Goal: Task Accomplishment & Management: Manage account settings

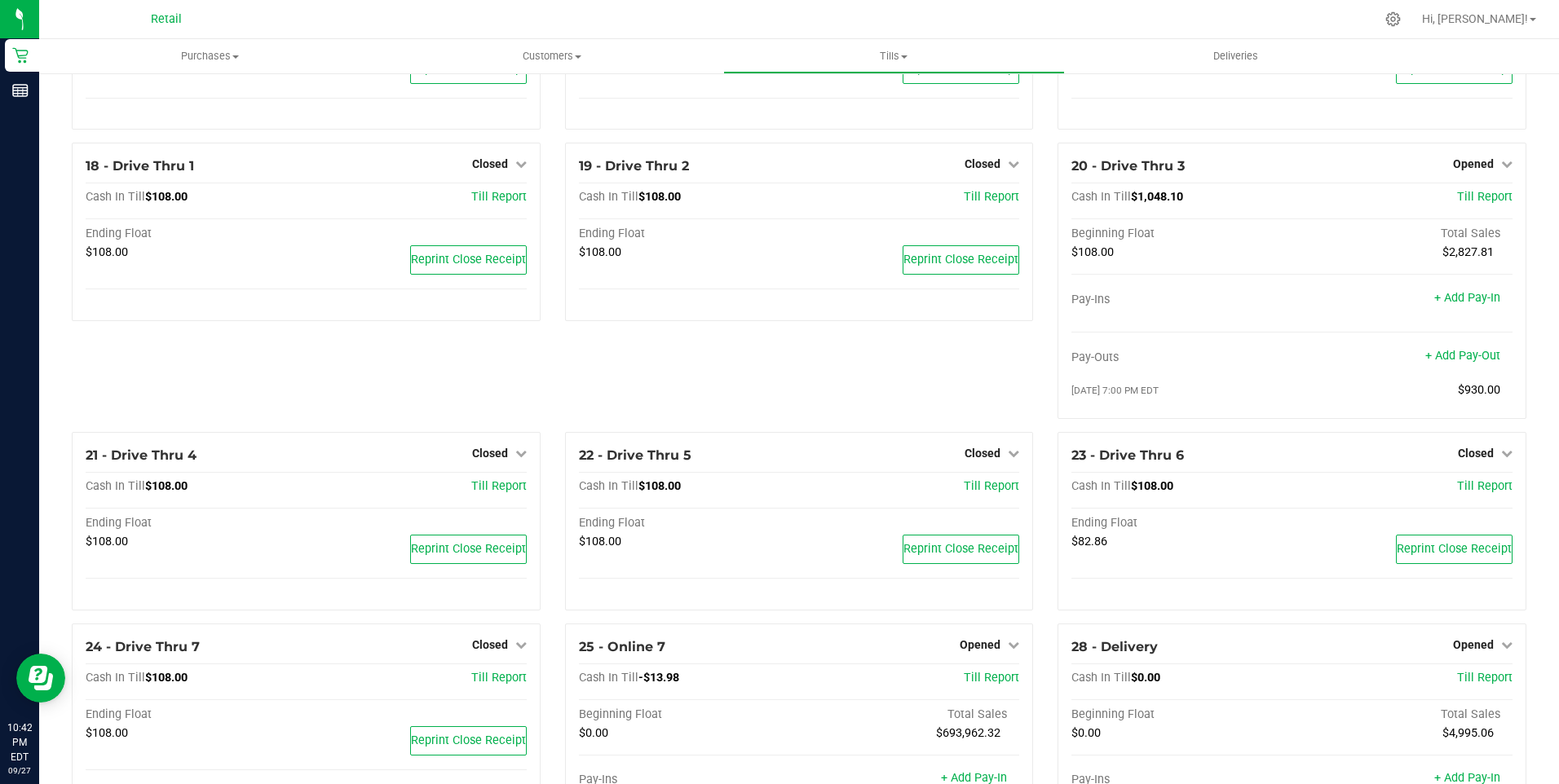
scroll to position [1306, 0]
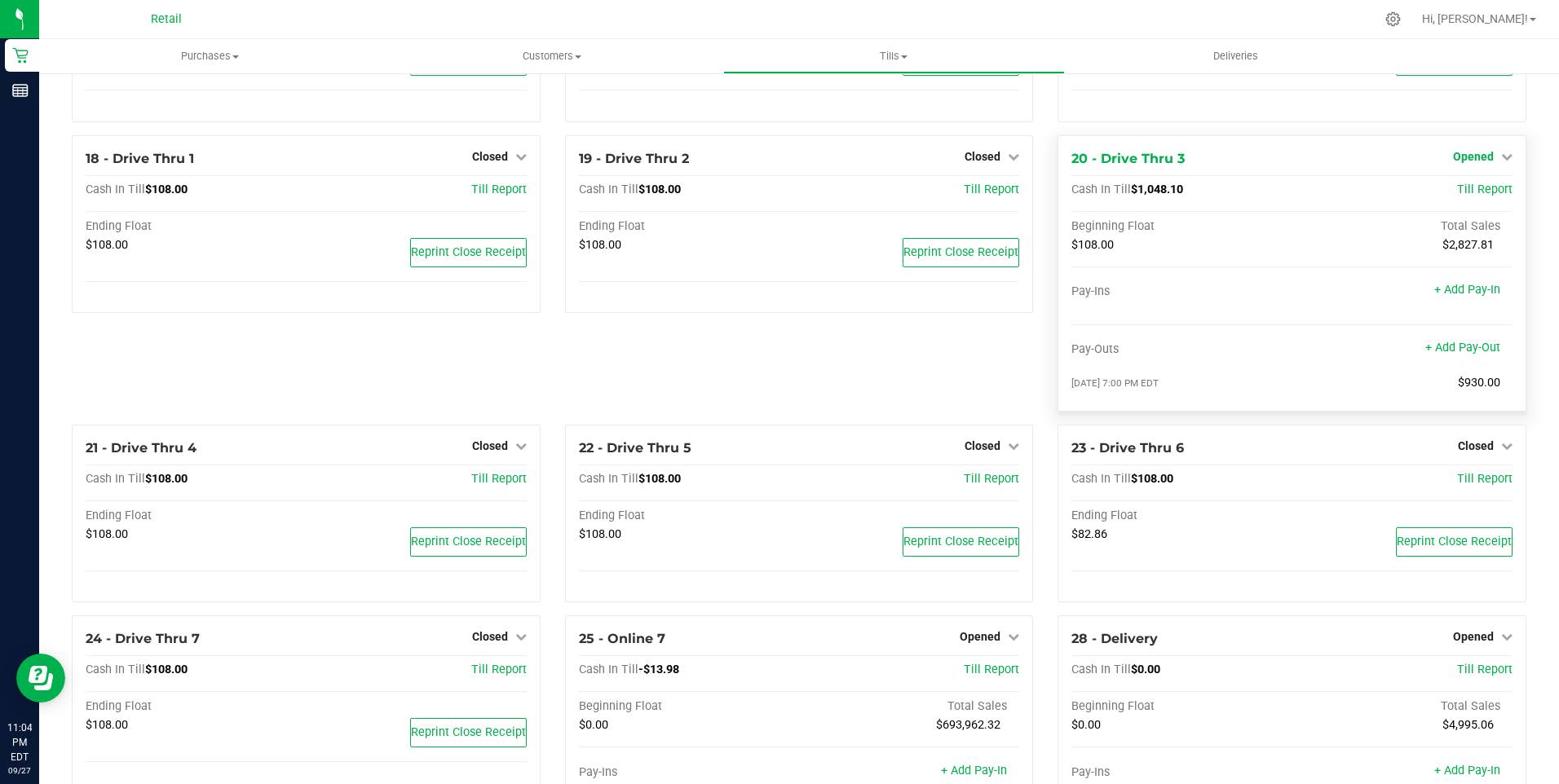
click at [1467, 163] on span "Opened" at bounding box center [1473, 156] width 41 height 13
click at [1460, 197] on link "Close Till" at bounding box center [1475, 189] width 44 height 13
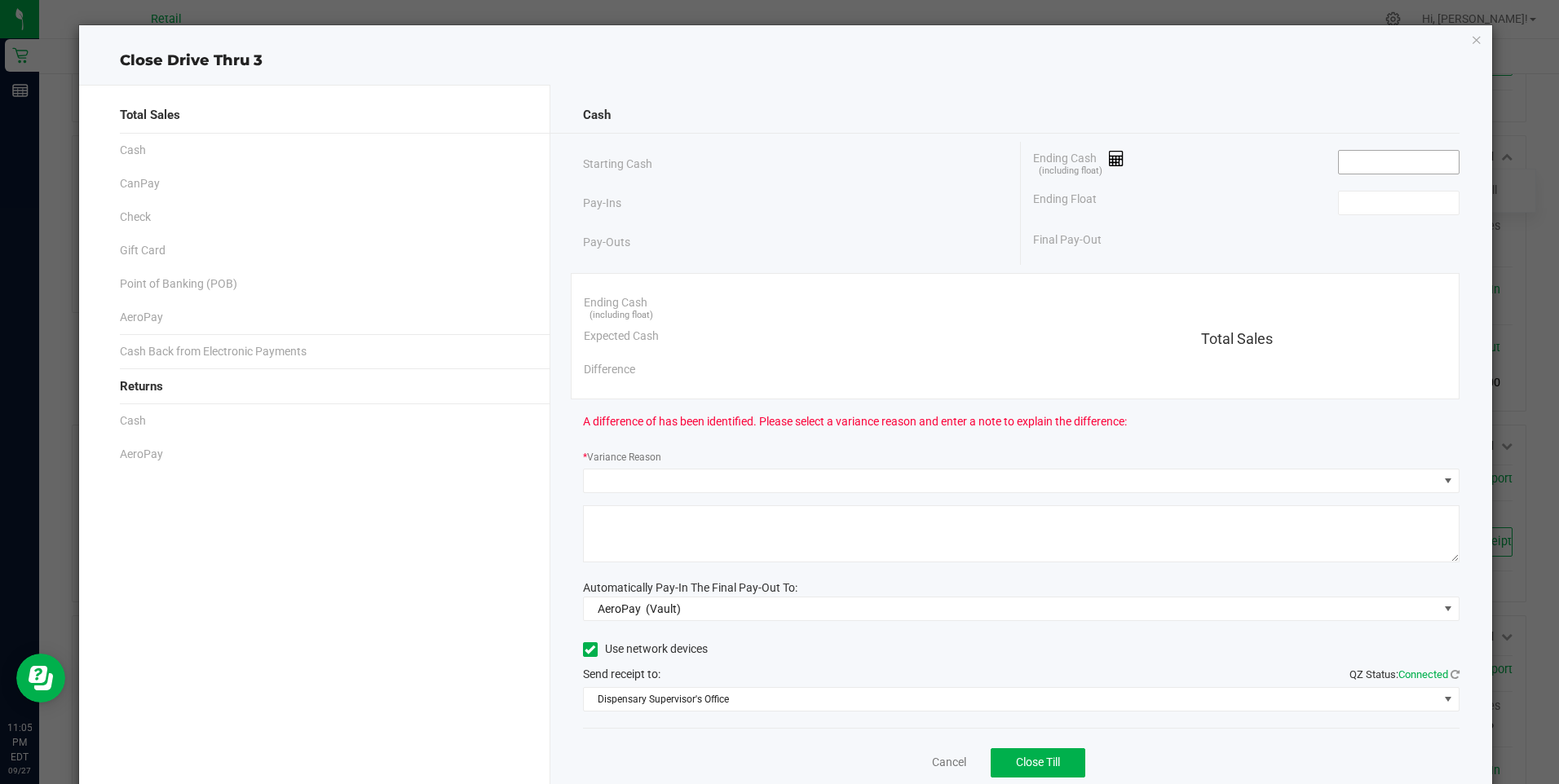
click at [1366, 161] on input at bounding box center [1398, 161] width 120 height 23
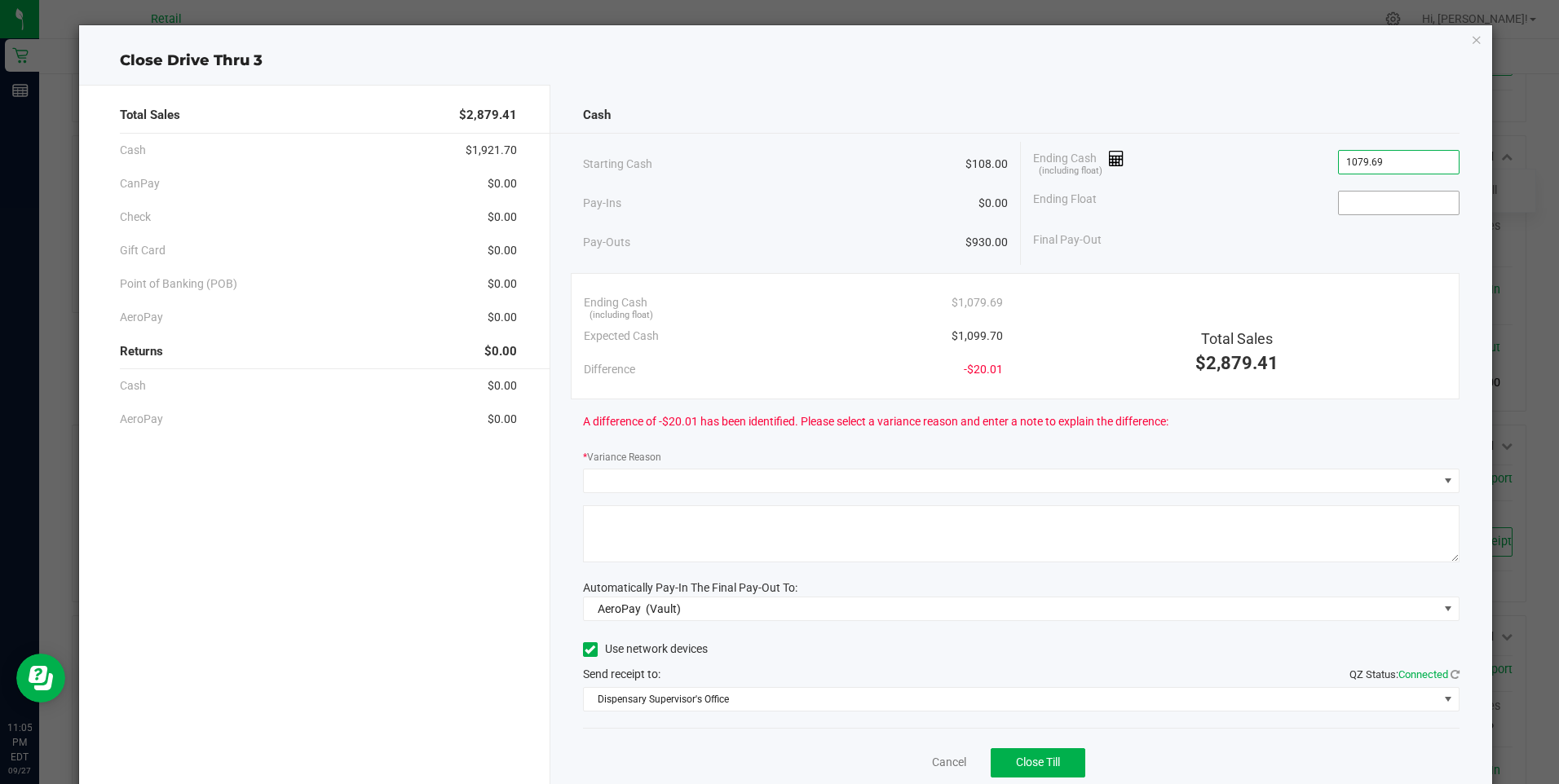
type input "$1,079.69"
click at [1369, 205] on input at bounding box center [1398, 202] width 120 height 23
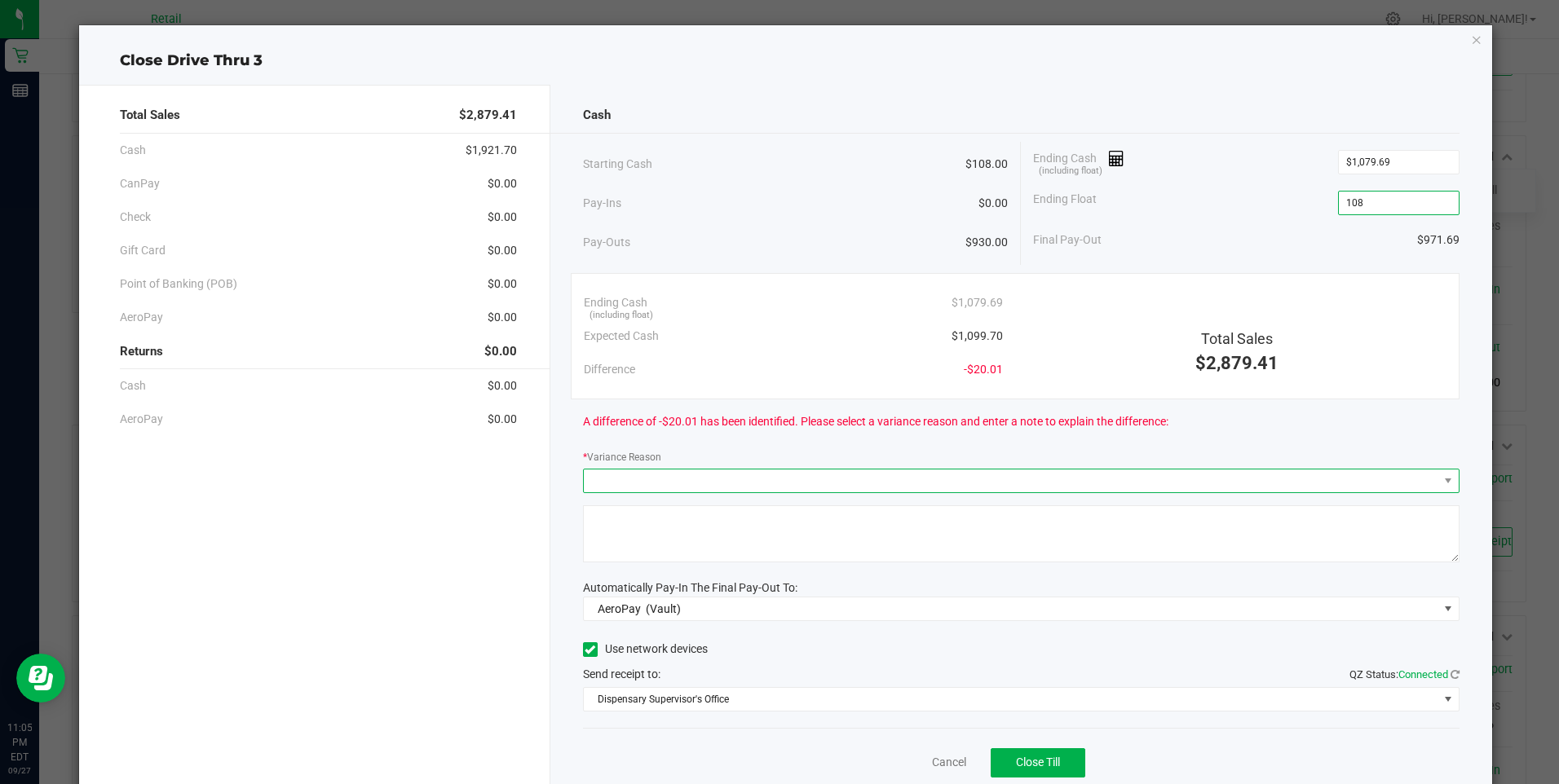
type input "$108.00"
click at [693, 479] on span at bounding box center [1011, 480] width 855 height 23
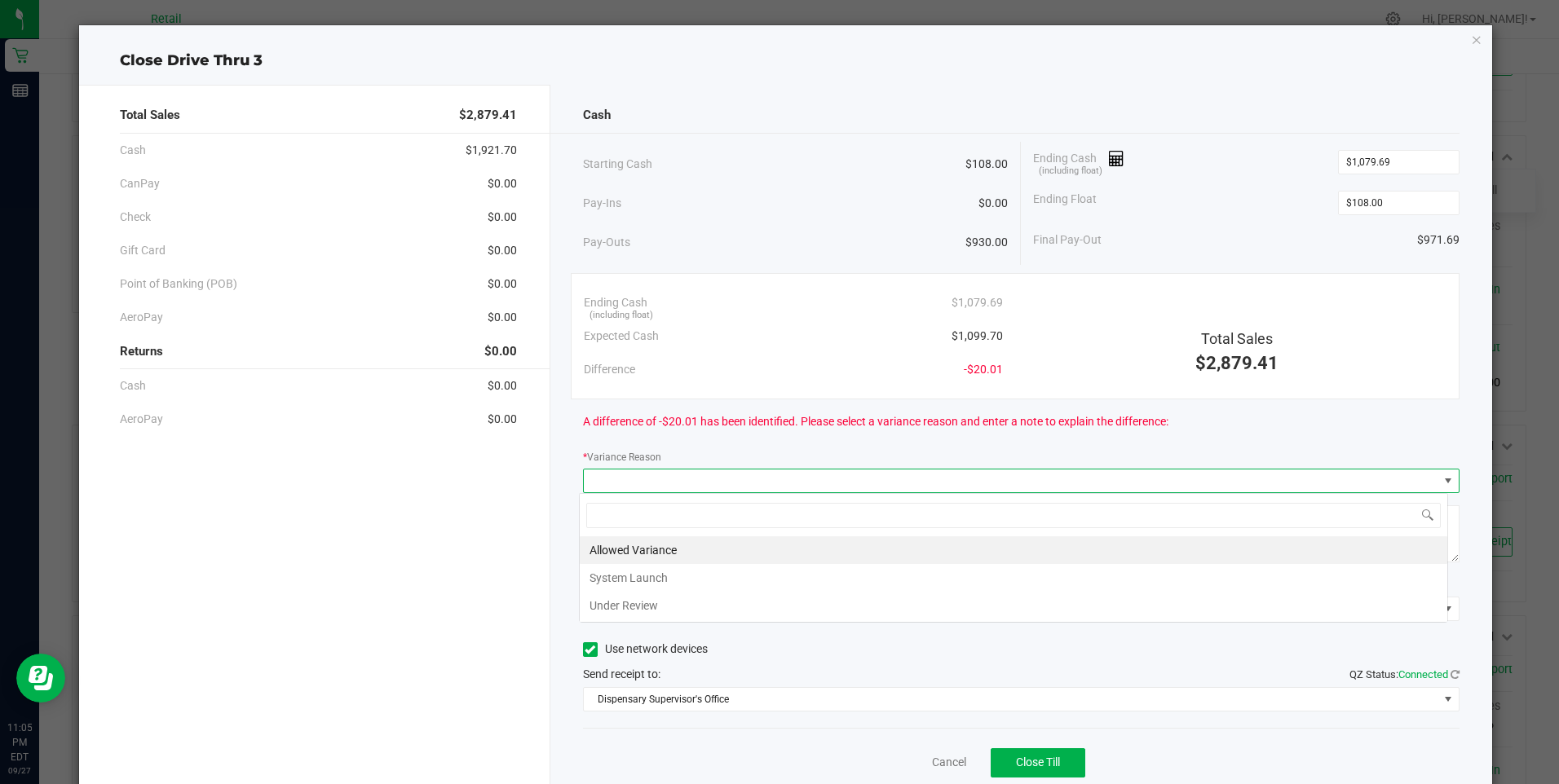
scroll to position [24, 869]
click at [637, 549] on li "Allowed Variance" at bounding box center [1013, 549] width 868 height 28
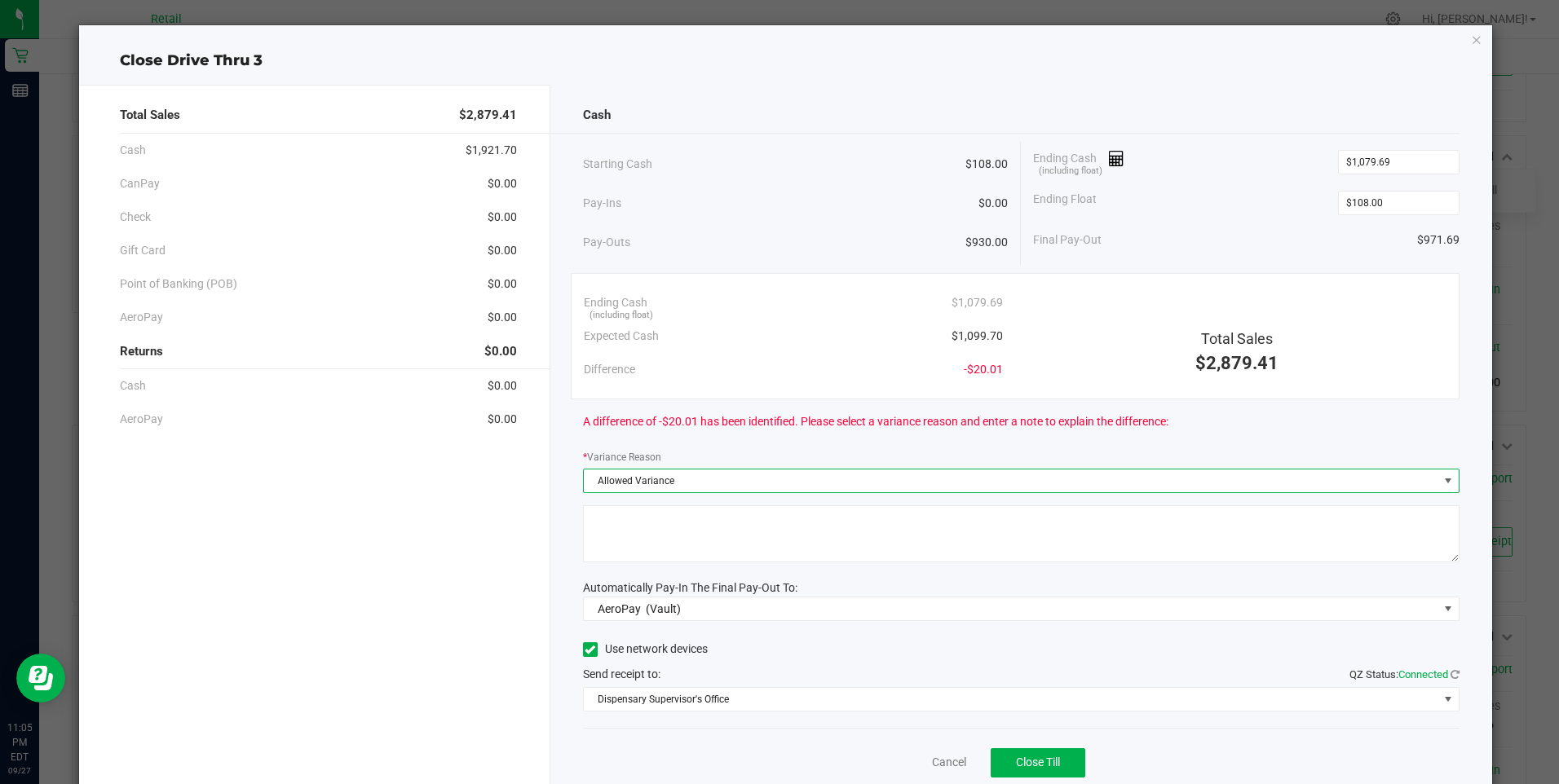
click at [627, 548] on textarea at bounding box center [1021, 533] width 877 height 57
type textarea ","
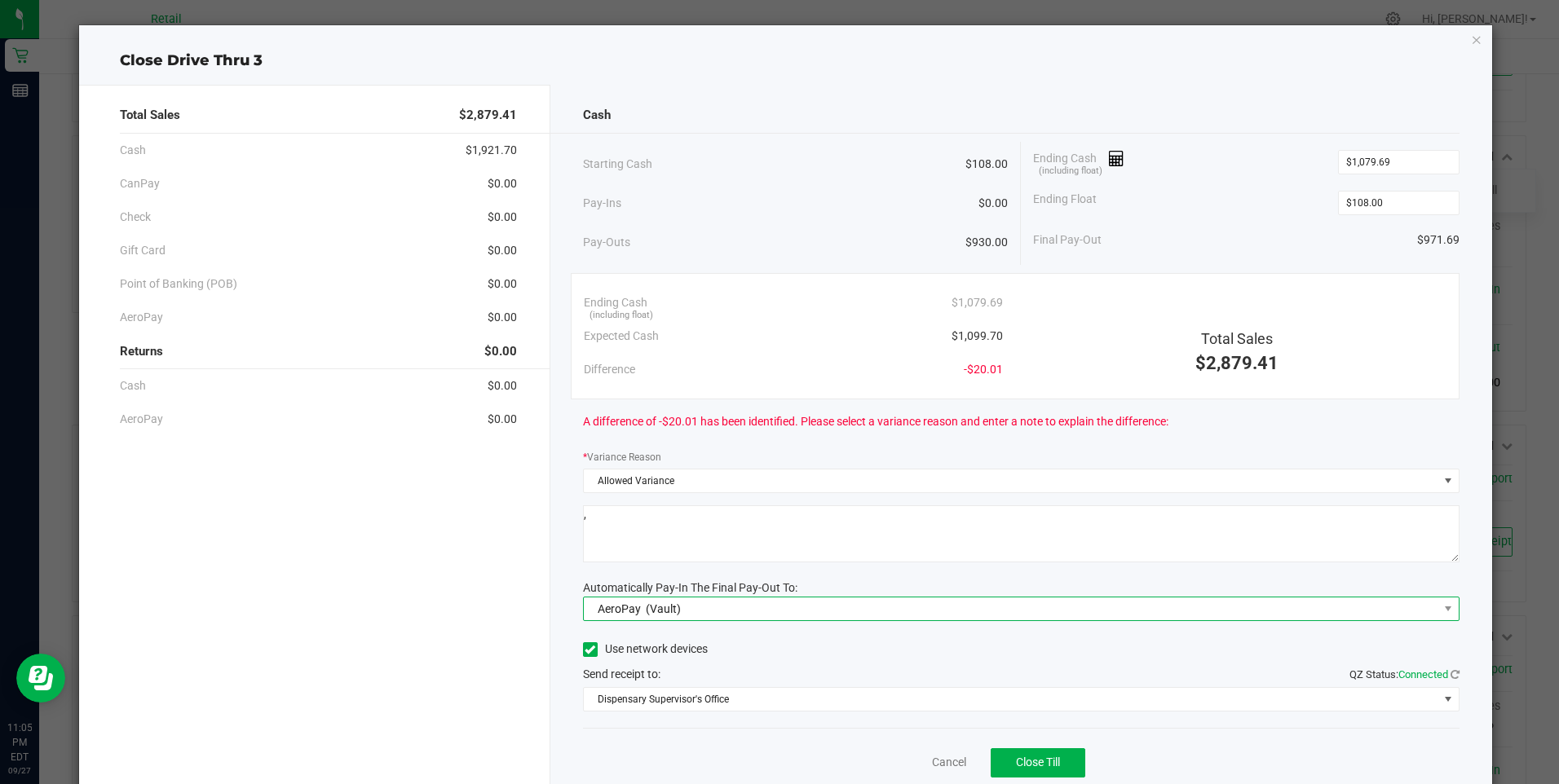
click at [626, 607] on span "AeroPay" at bounding box center [619, 609] width 43 height 13
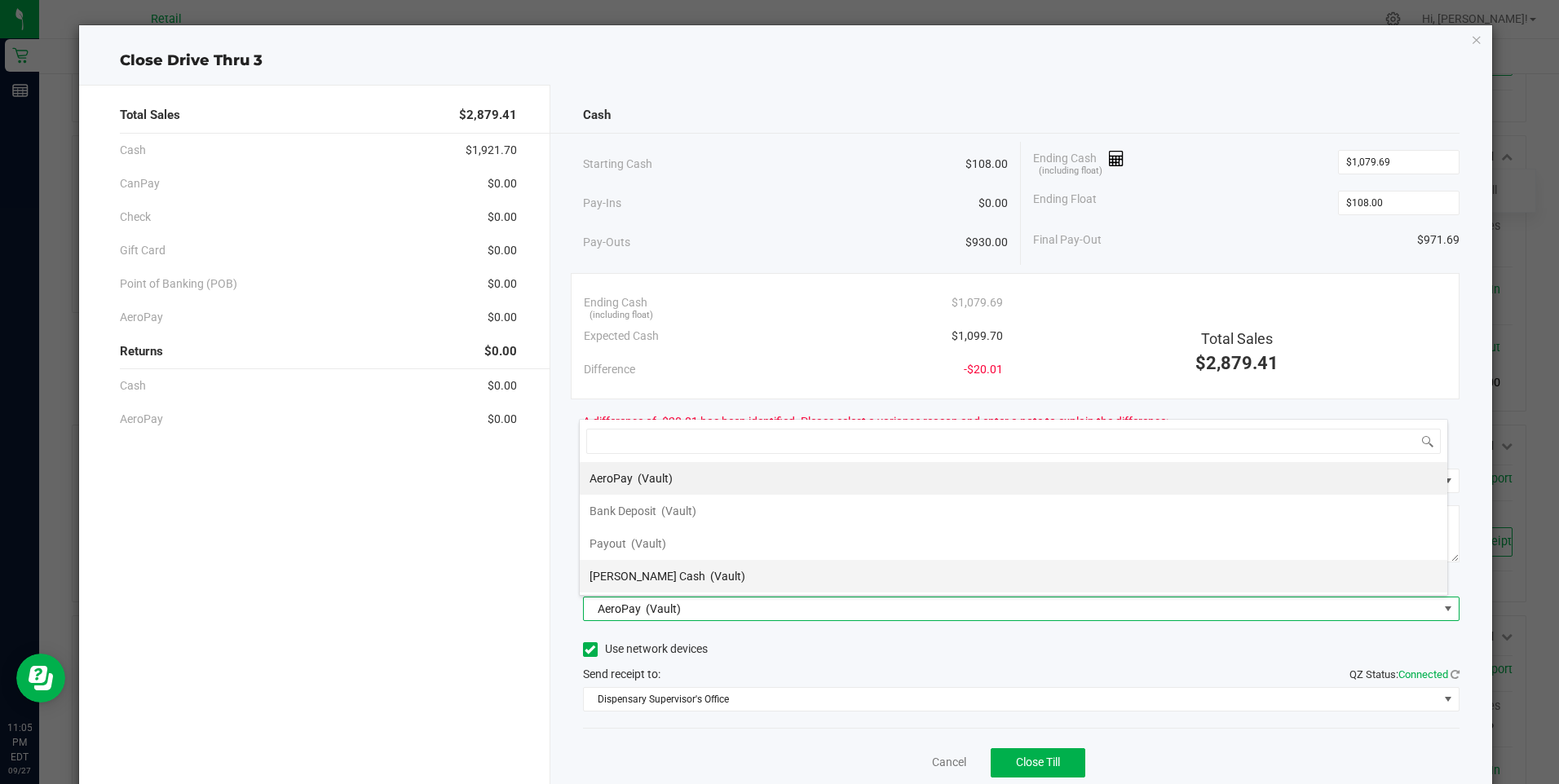
click at [646, 570] on div "[PERSON_NAME] Cash (Vault)" at bounding box center [667, 576] width 156 height 30
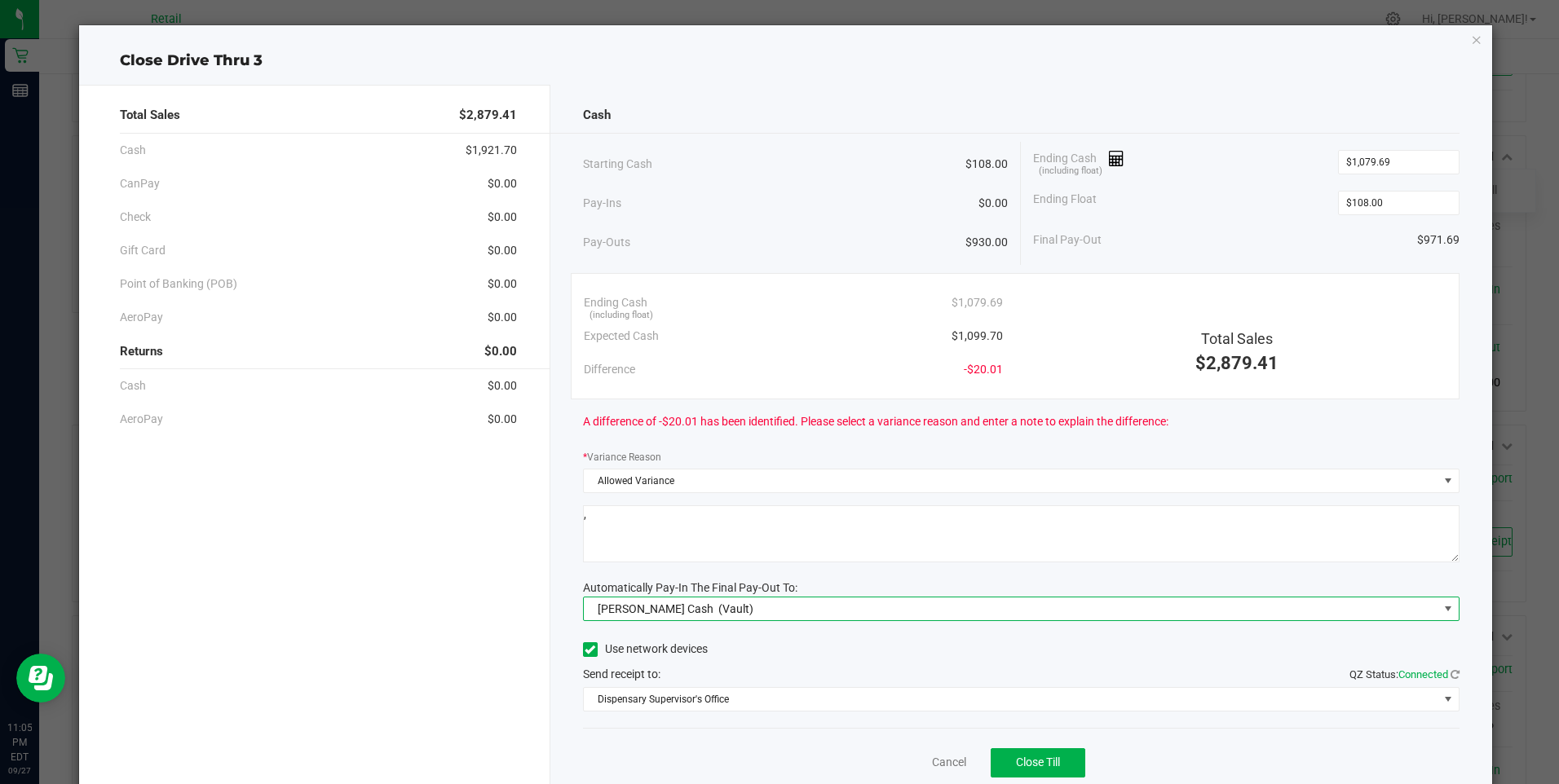
click at [589, 650] on icon at bounding box center [590, 650] width 11 height 0
click at [0, 0] on input "Use network devices" at bounding box center [0, 0] width 0 height 0
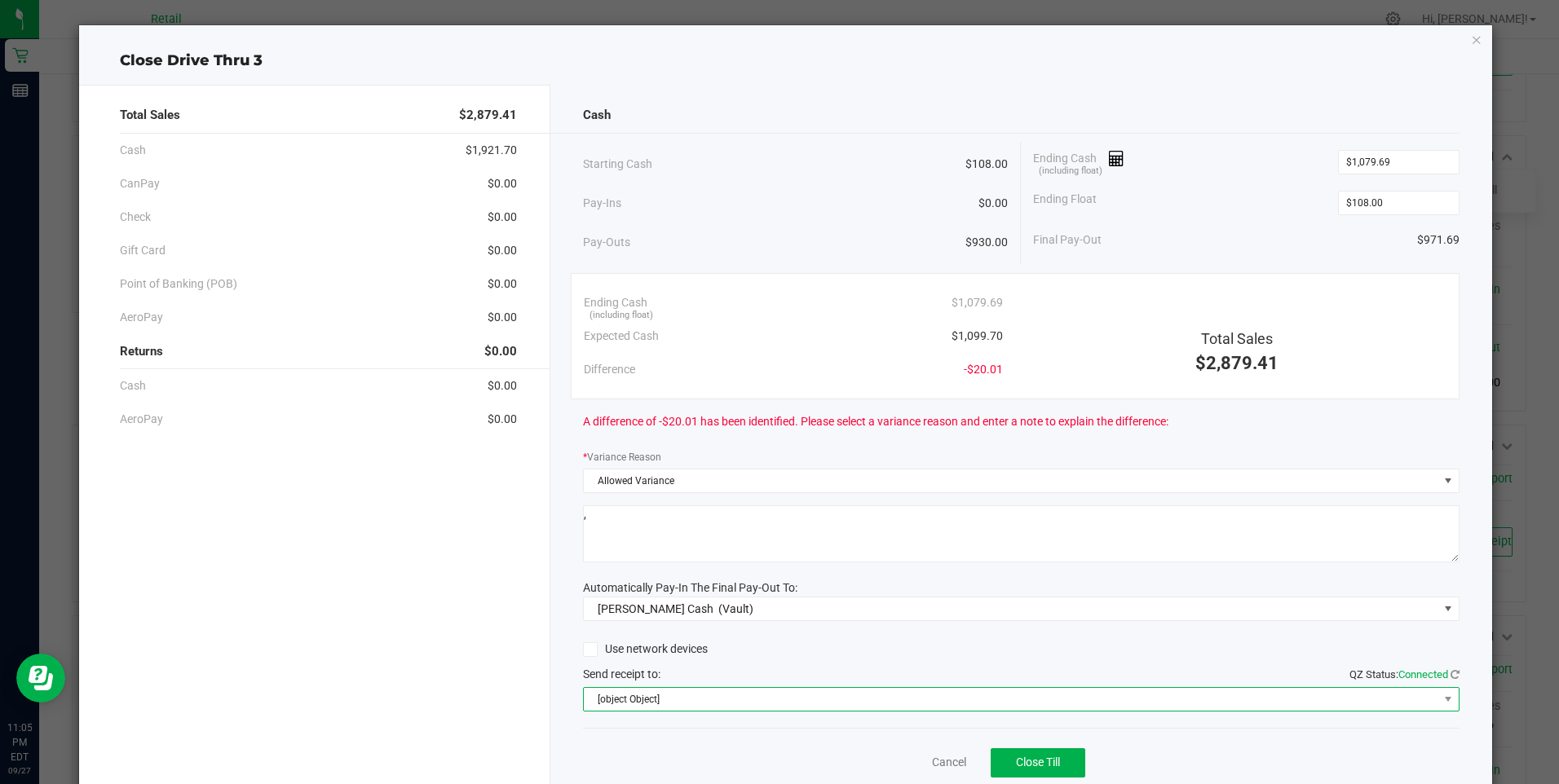
click at [690, 696] on span "[object Object]" at bounding box center [1011, 699] width 855 height 23
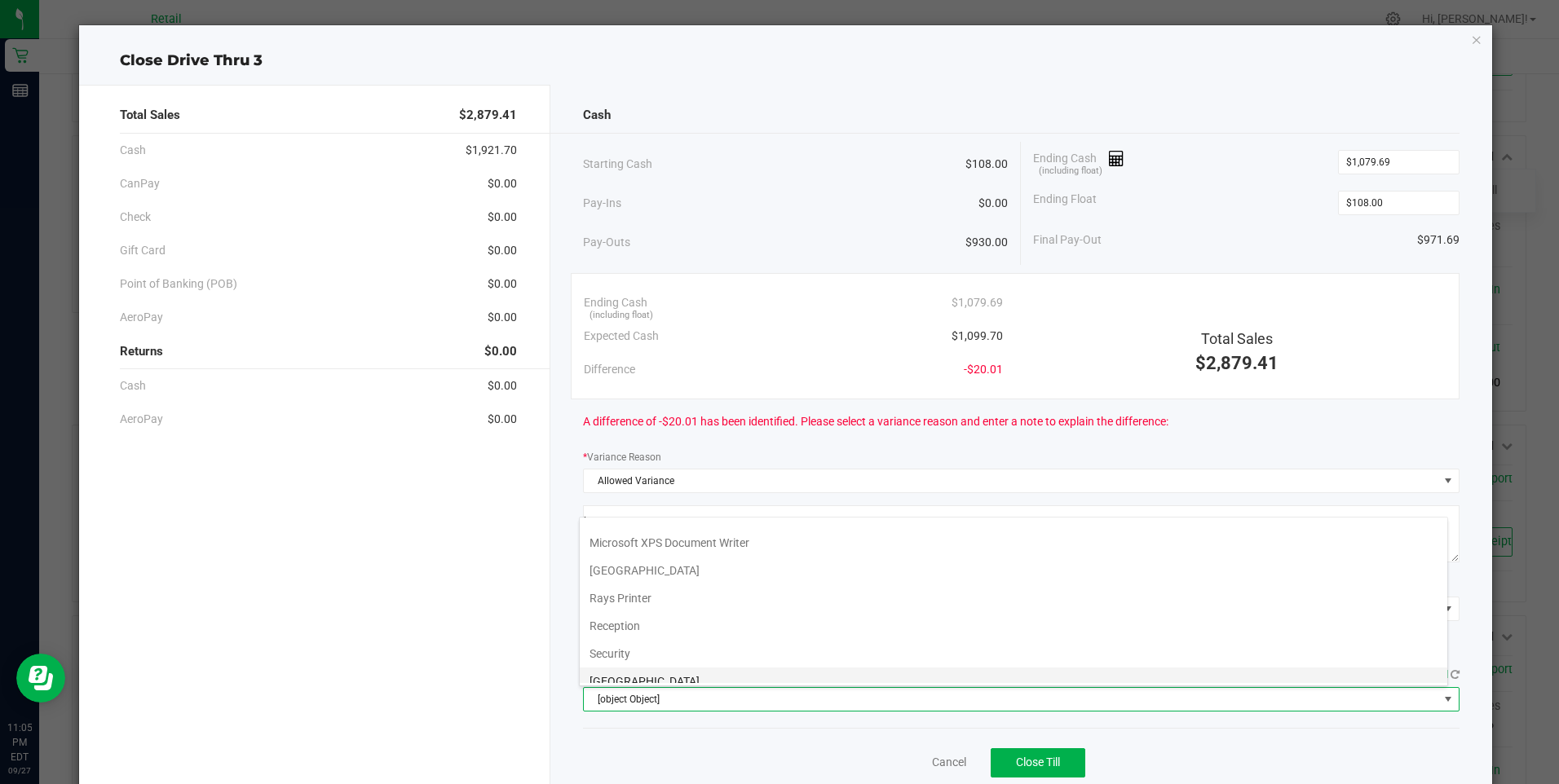
scroll to position [253, 0]
drag, startPoint x: 691, startPoint y: 654, endPoint x: 687, endPoint y: 665, distance: 11.7
click at [687, 665] on ul "Fax Fax - HP Color LaserJet Pro M478f-9f HP Color LaserJet Pro MFP M277 Series …" at bounding box center [1013, 475] width 868 height 416
click at [687, 665] on Cutter "Star TSP143IIILAN Cutter" at bounding box center [1013, 669] width 868 height 28
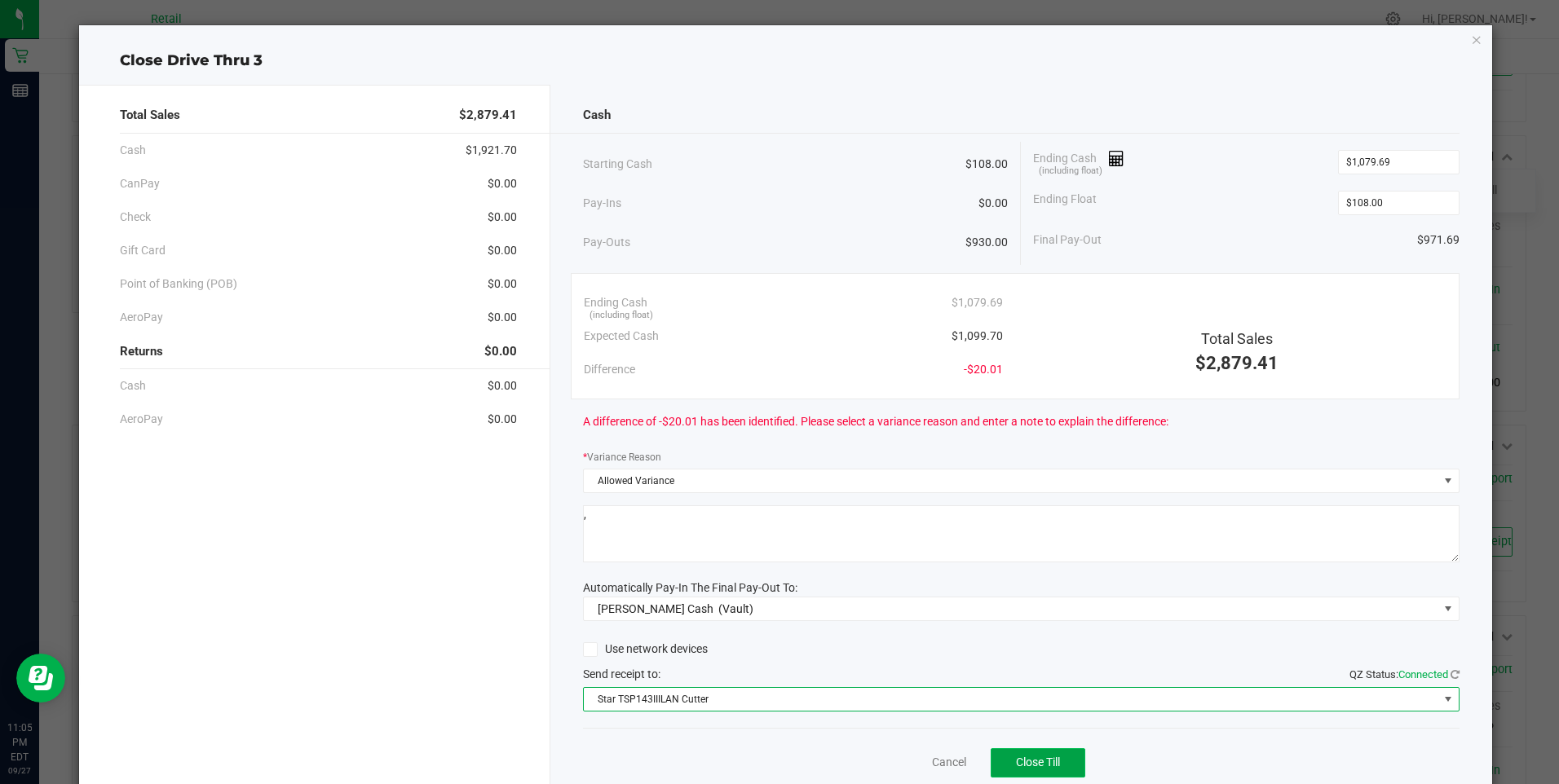
click at [1016, 761] on span "Close Till" at bounding box center [1038, 761] width 44 height 13
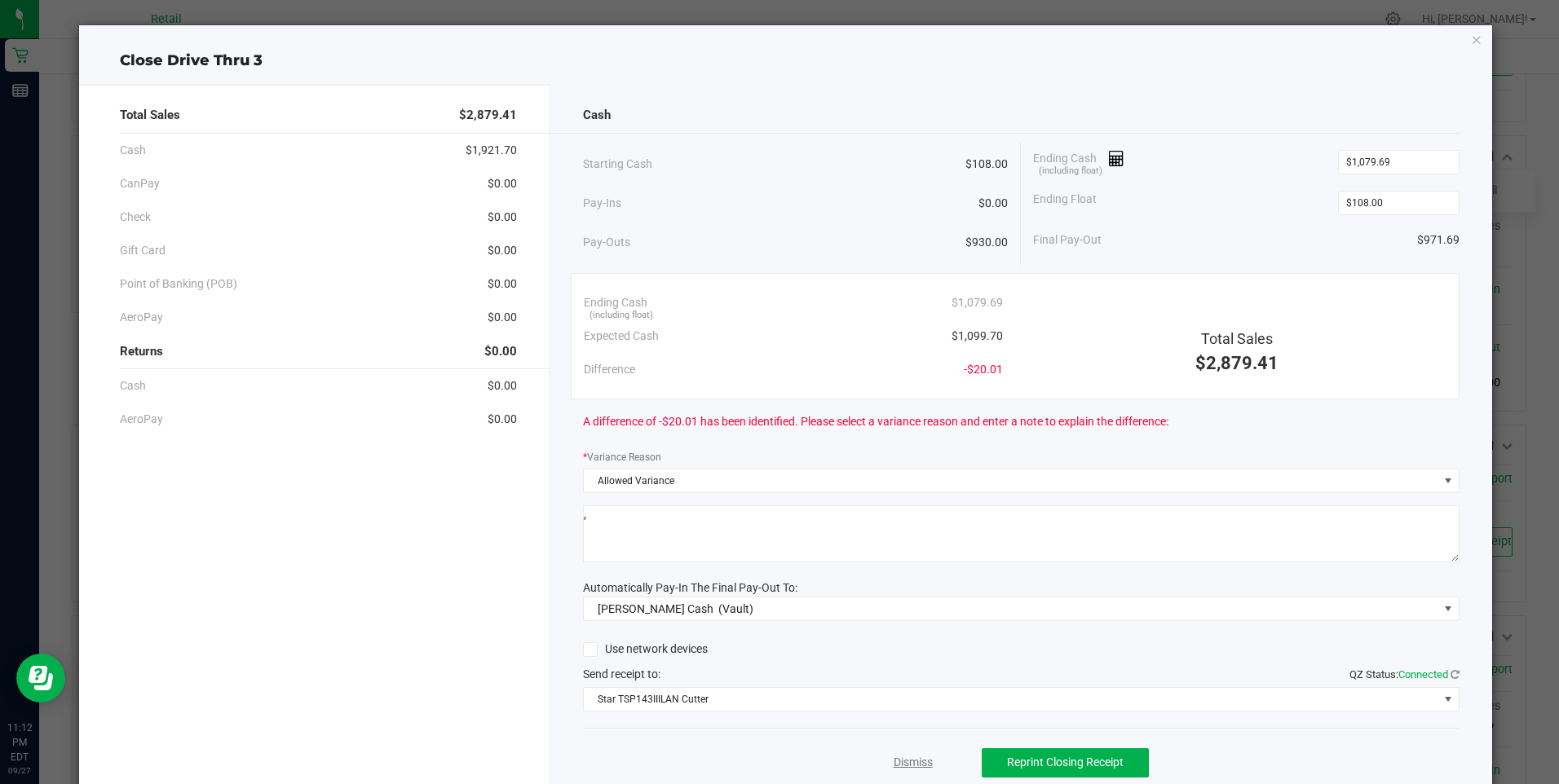
click at [897, 764] on link "Dismiss" at bounding box center [913, 762] width 39 height 17
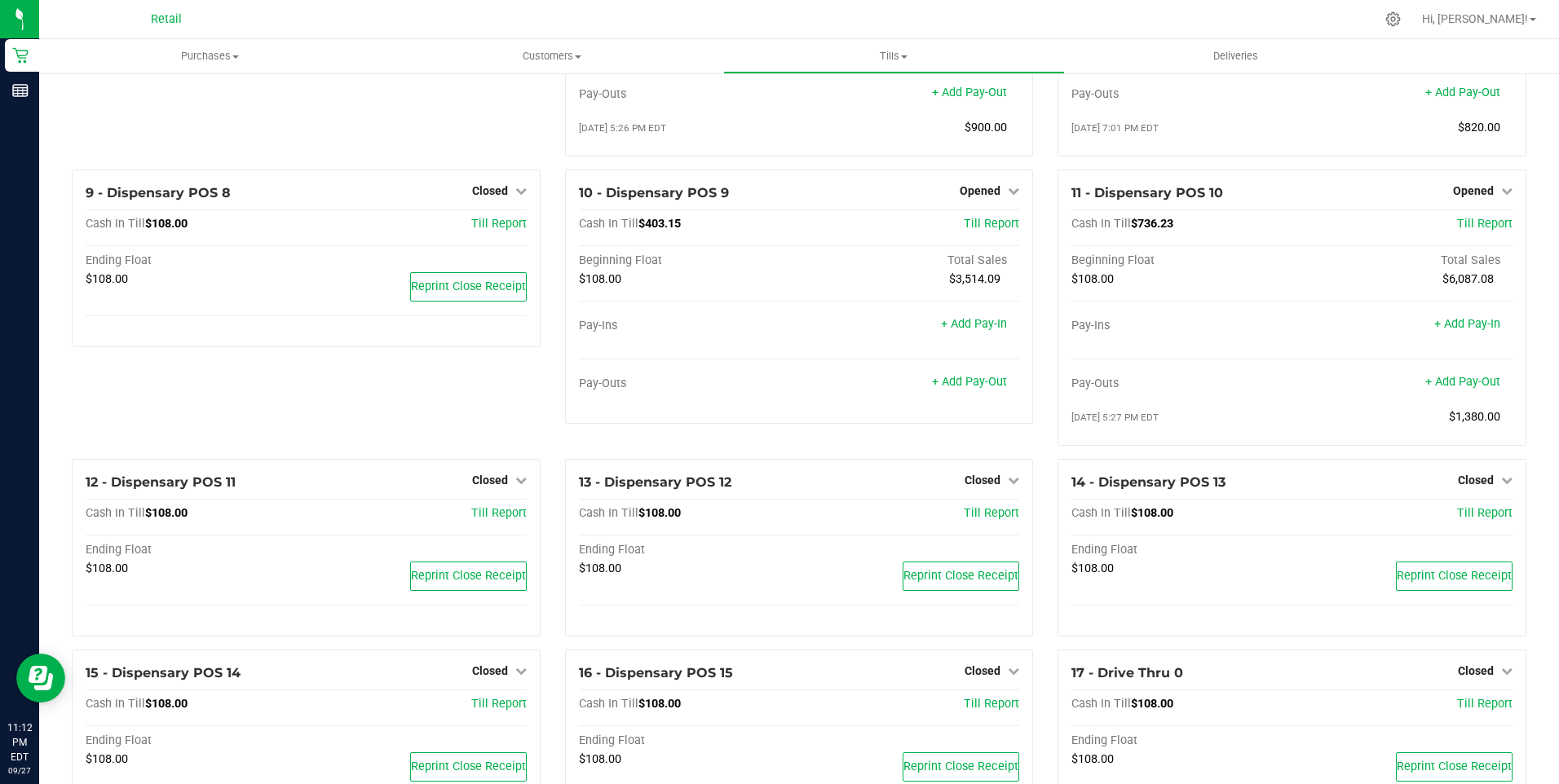
scroll to position [600, 0]
click at [978, 217] on div "10 - Dispensary POS 9 Opened Close Till Cash In Till $403.15 Till Report Beginn…" at bounding box center [799, 298] width 469 height 254
click at [977, 198] on span "Opened" at bounding box center [979, 191] width 41 height 13
click at [984, 232] on link "Close Till" at bounding box center [982, 225] width 44 height 13
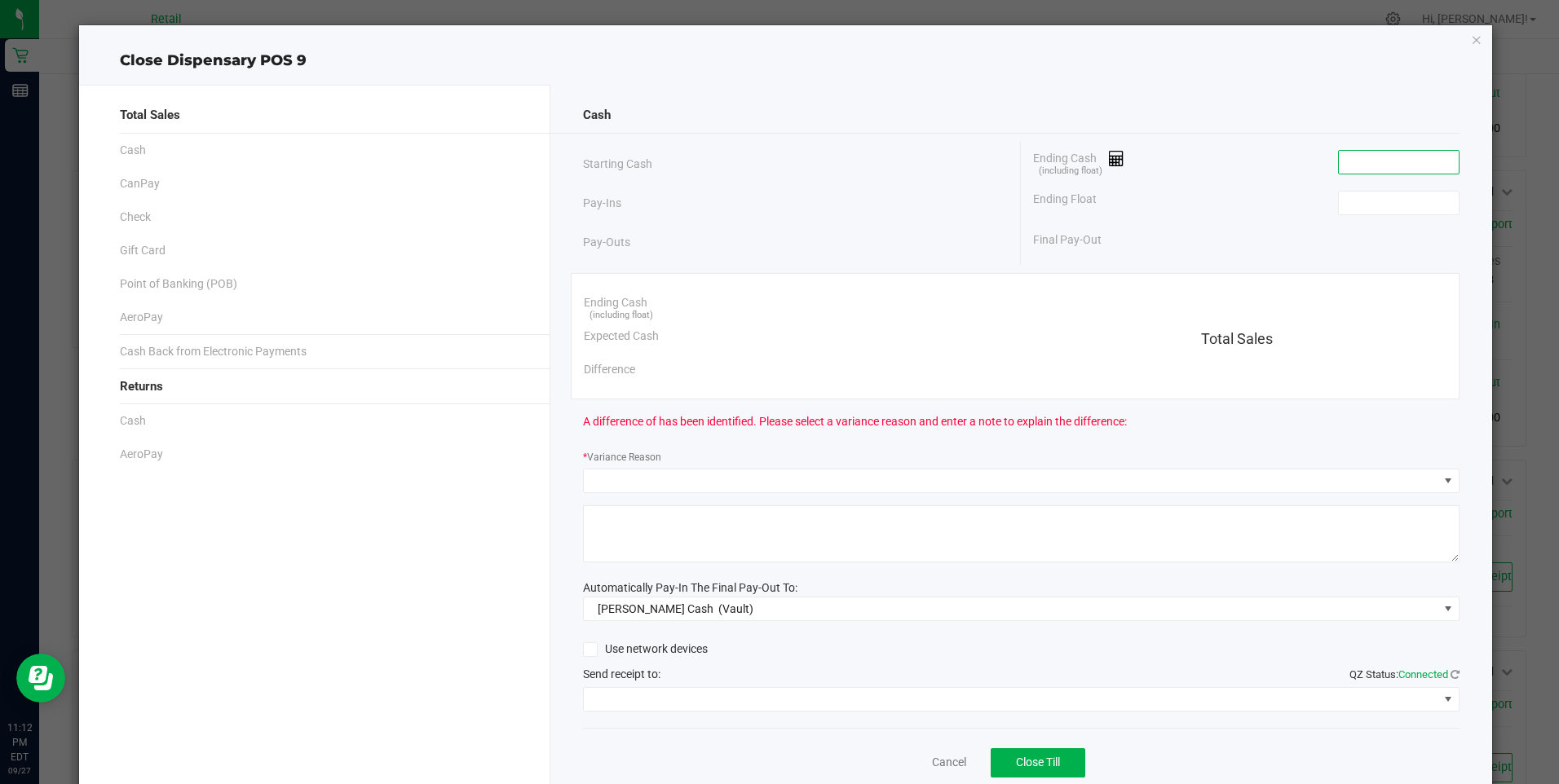
click at [1359, 163] on input at bounding box center [1398, 161] width 120 height 23
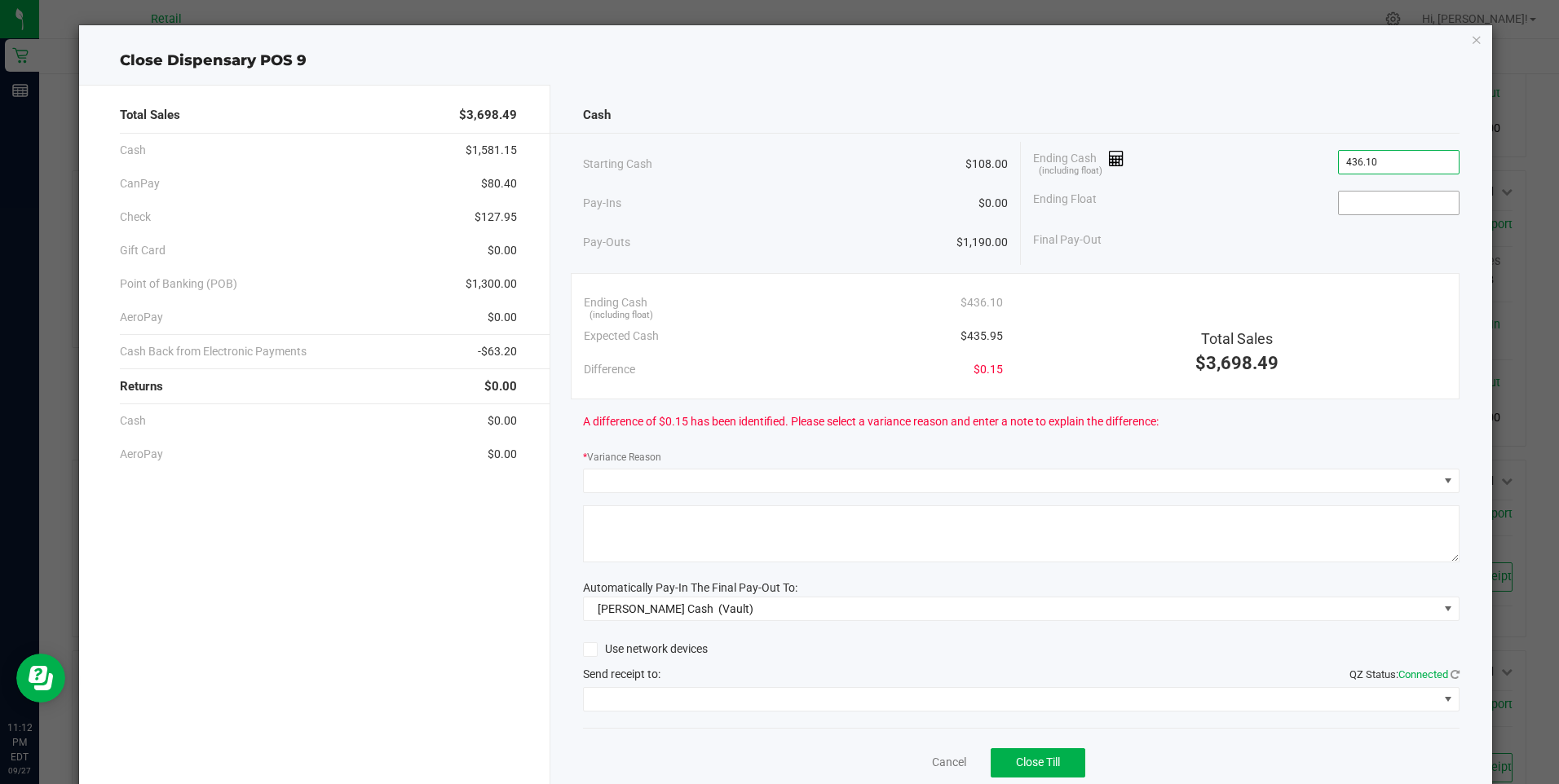
type input "$436.10"
click at [1370, 211] on input at bounding box center [1398, 202] width 120 height 23
type input "$108.00"
click at [1330, 253] on div "Final Pay-Out $328.10" at bounding box center [1247, 240] width 426 height 33
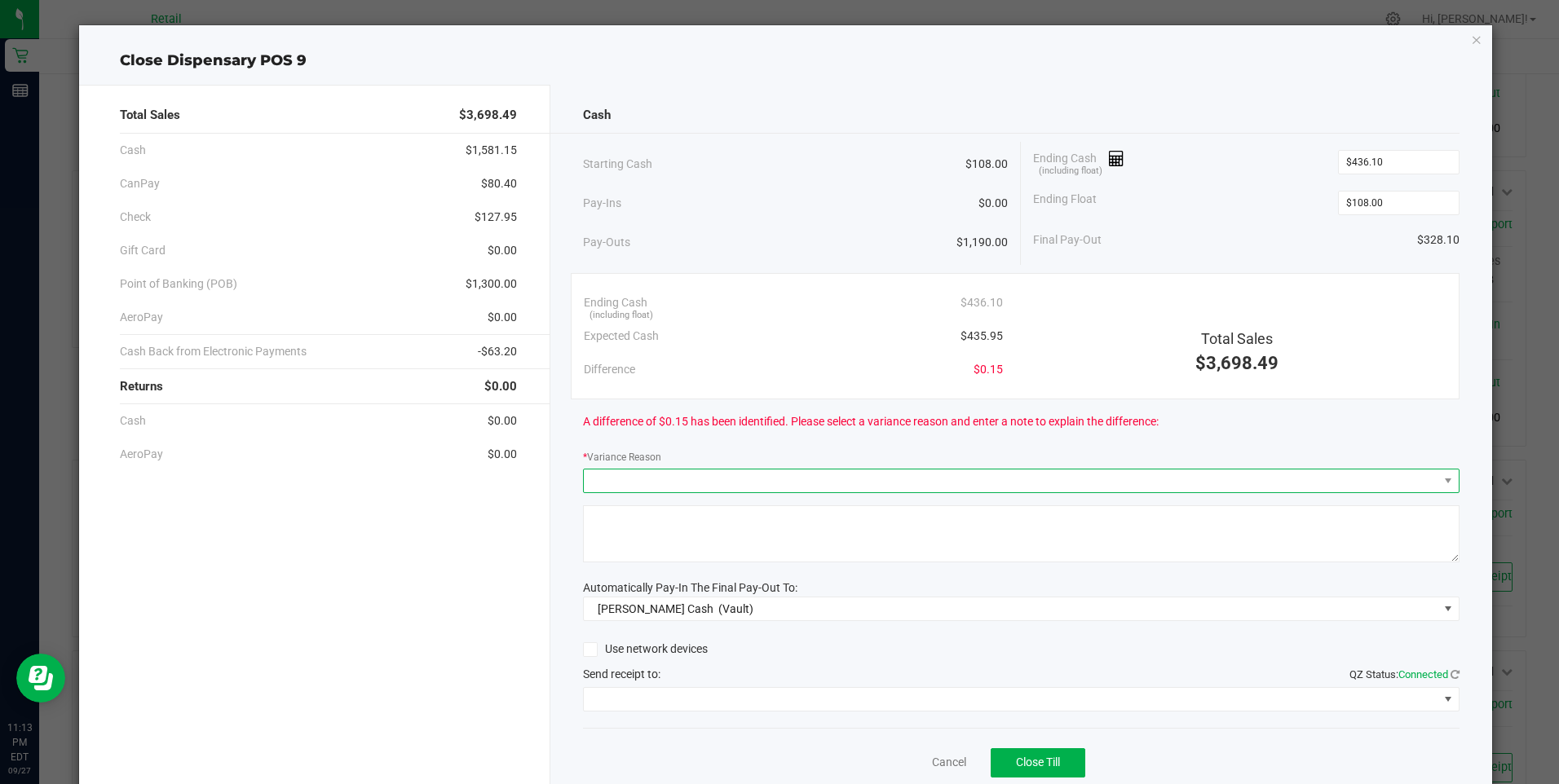
click at [649, 484] on span at bounding box center [1011, 480] width 855 height 23
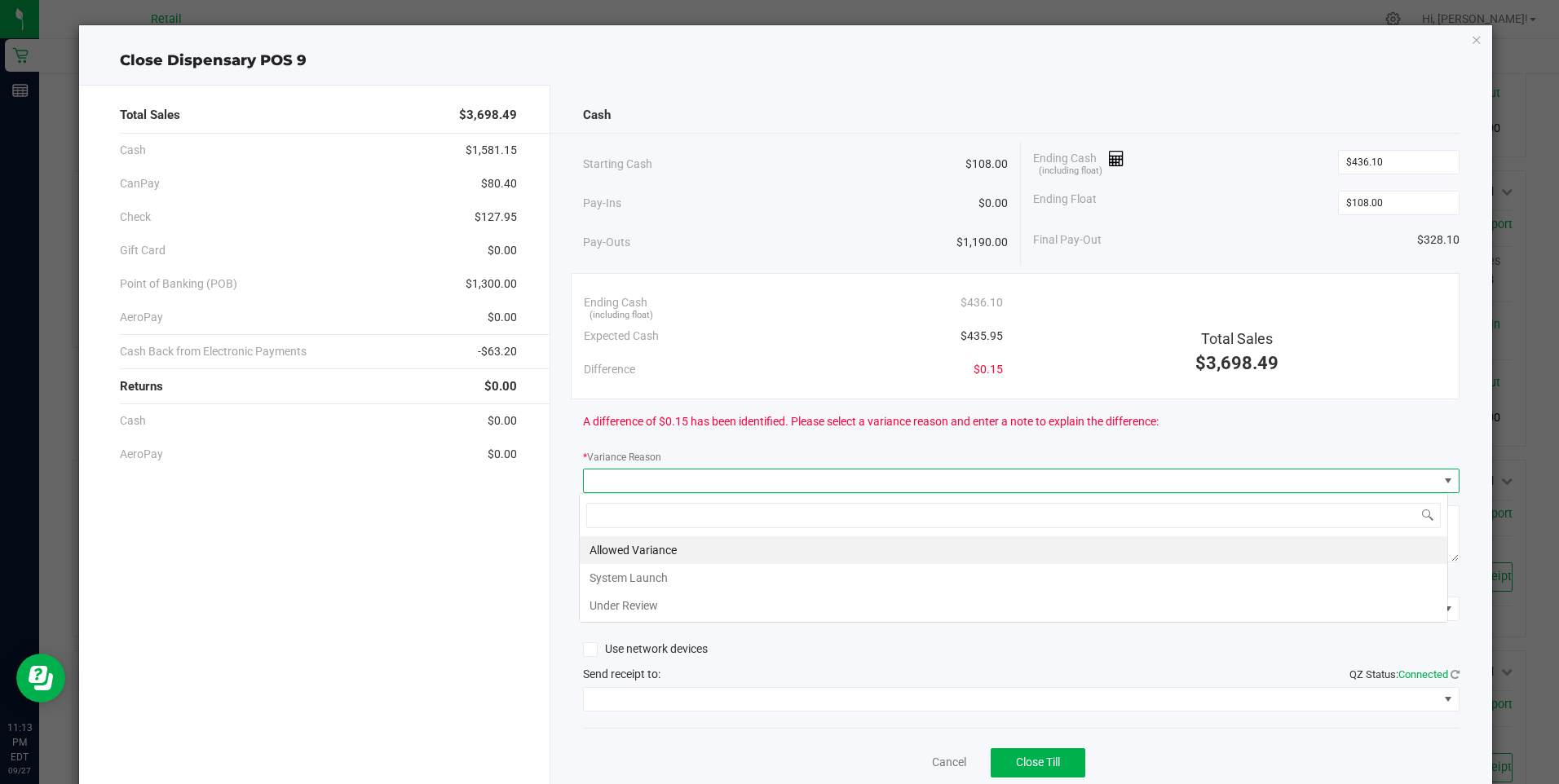
scroll to position [24, 869]
click at [641, 549] on li "Allowed Variance" at bounding box center [1013, 549] width 868 height 28
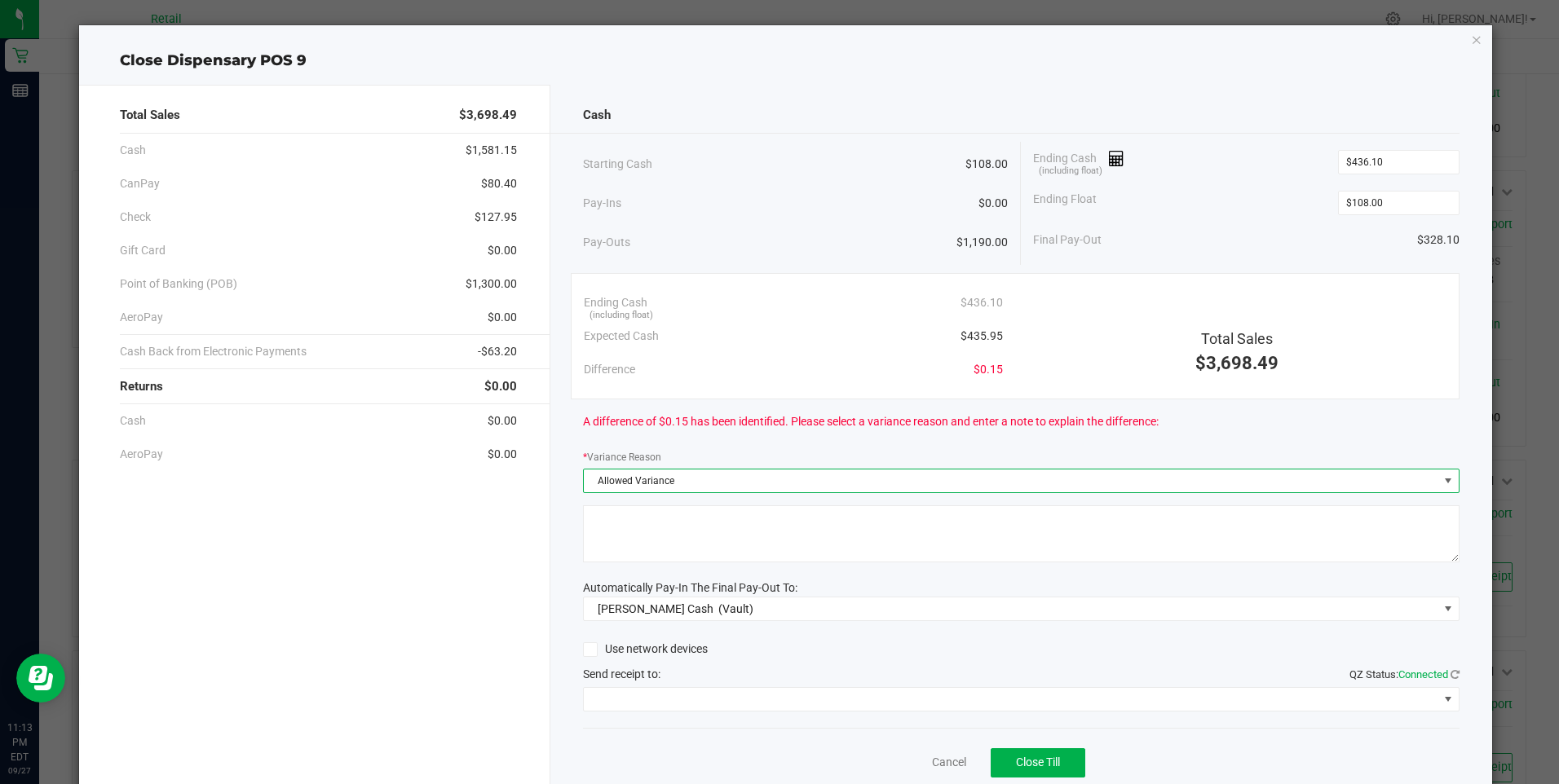
click at [642, 549] on textarea at bounding box center [1021, 533] width 877 height 57
type textarea "/"
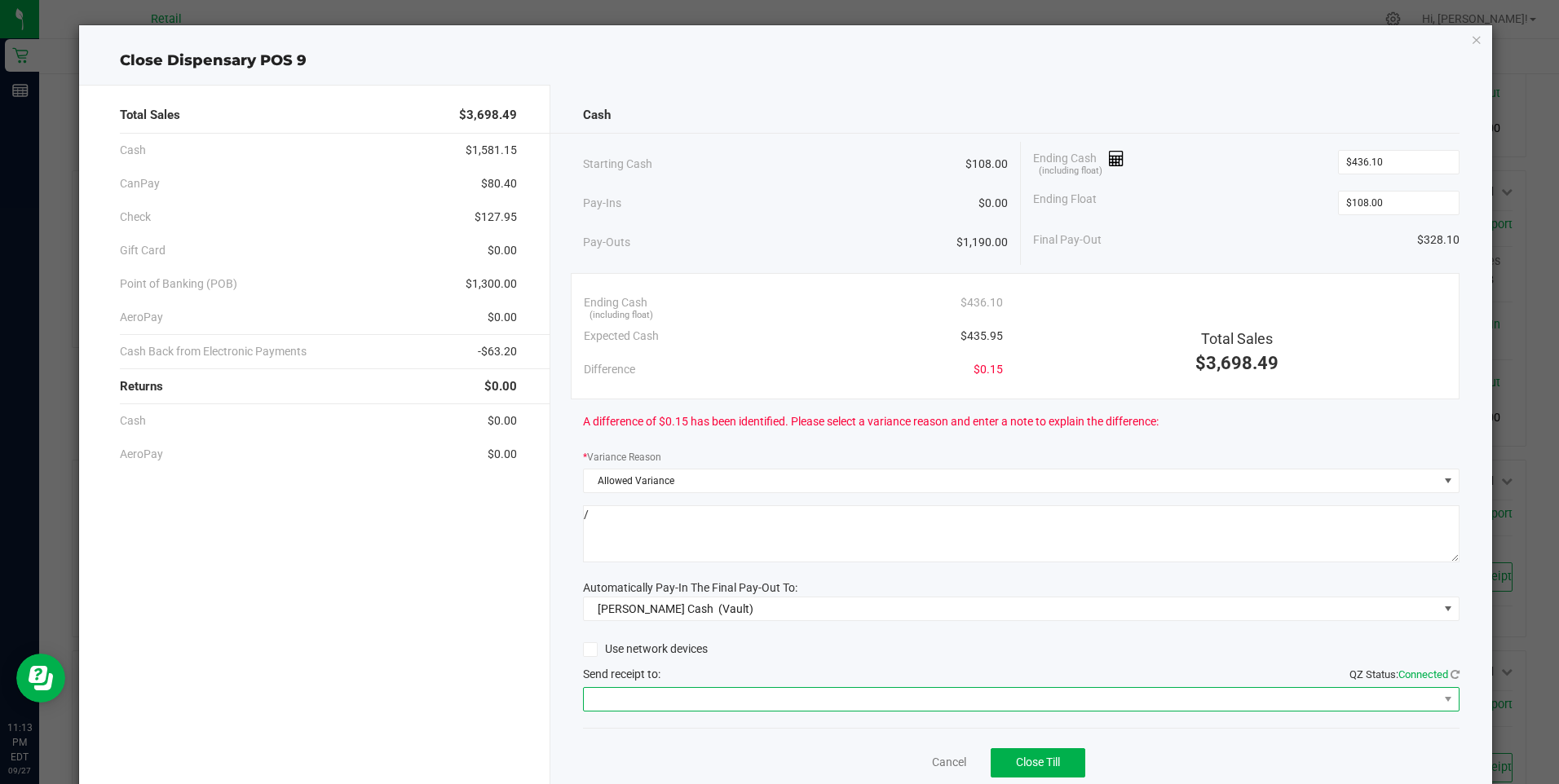
click at [659, 696] on span at bounding box center [1011, 699] width 855 height 23
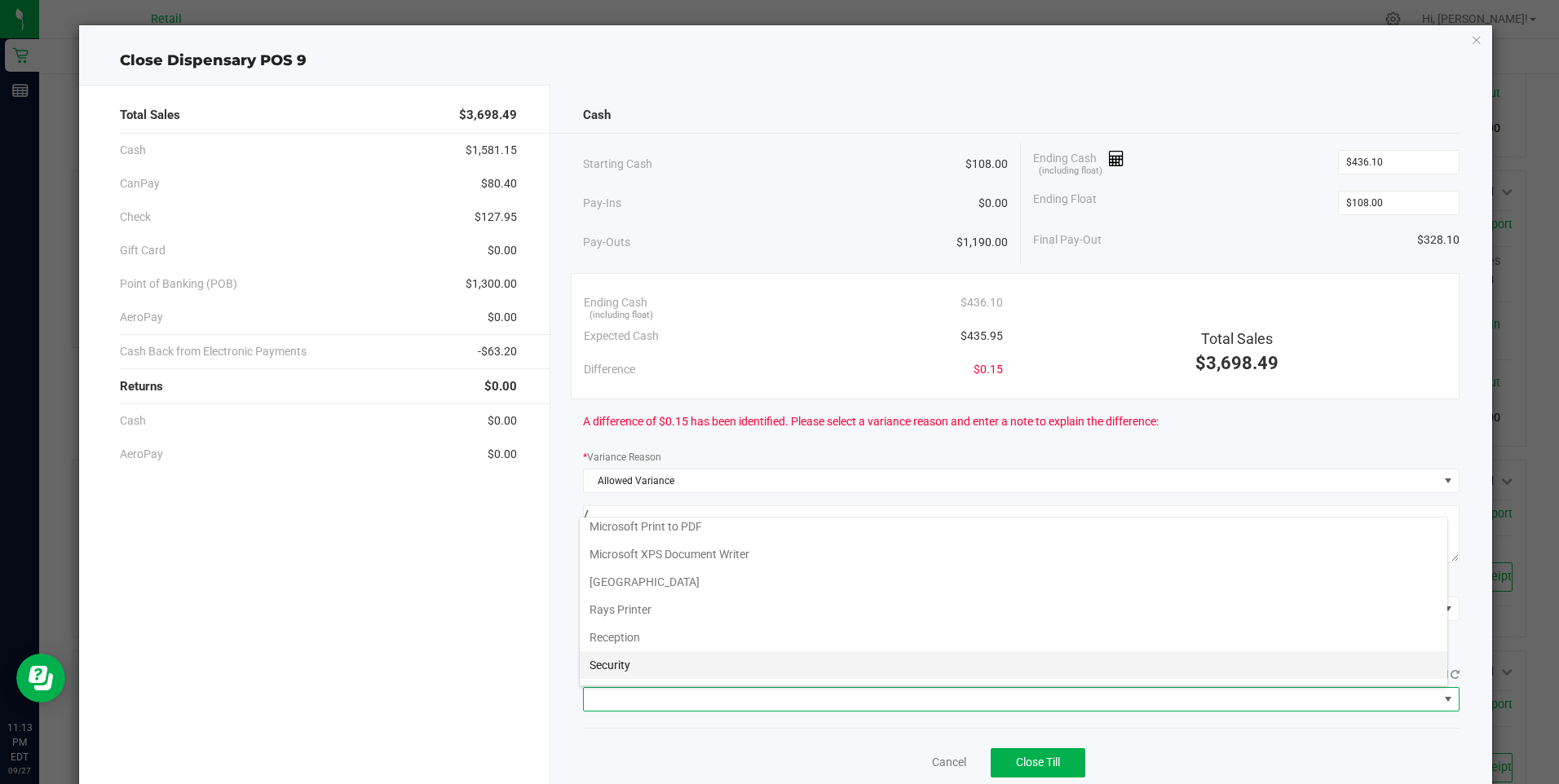
scroll to position [253, 0]
click at [671, 669] on Cutter "Star TSP143IIILAN Cutter" at bounding box center [1013, 669] width 868 height 28
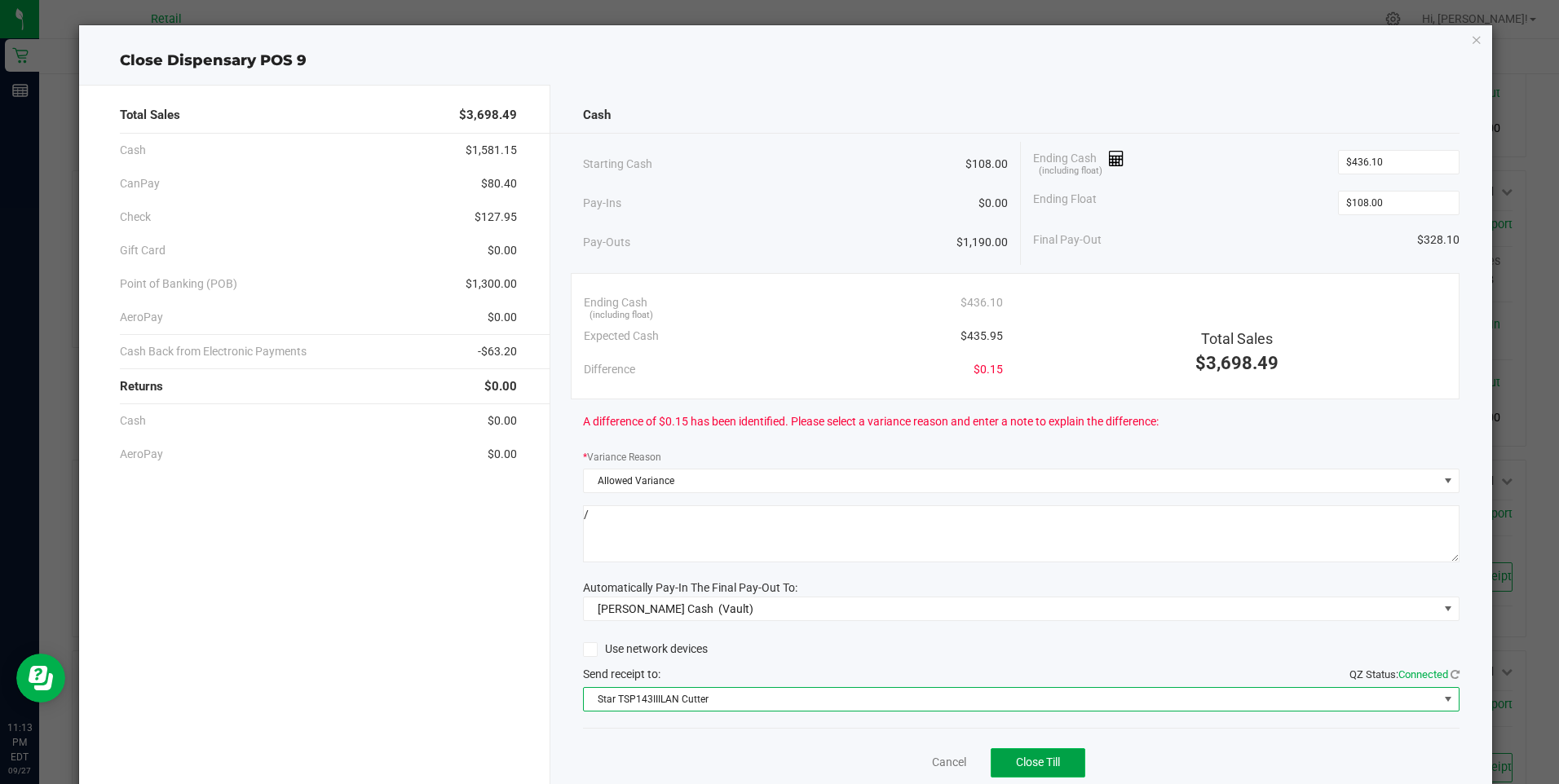
click at [1030, 761] on span "Close Till" at bounding box center [1038, 761] width 44 height 13
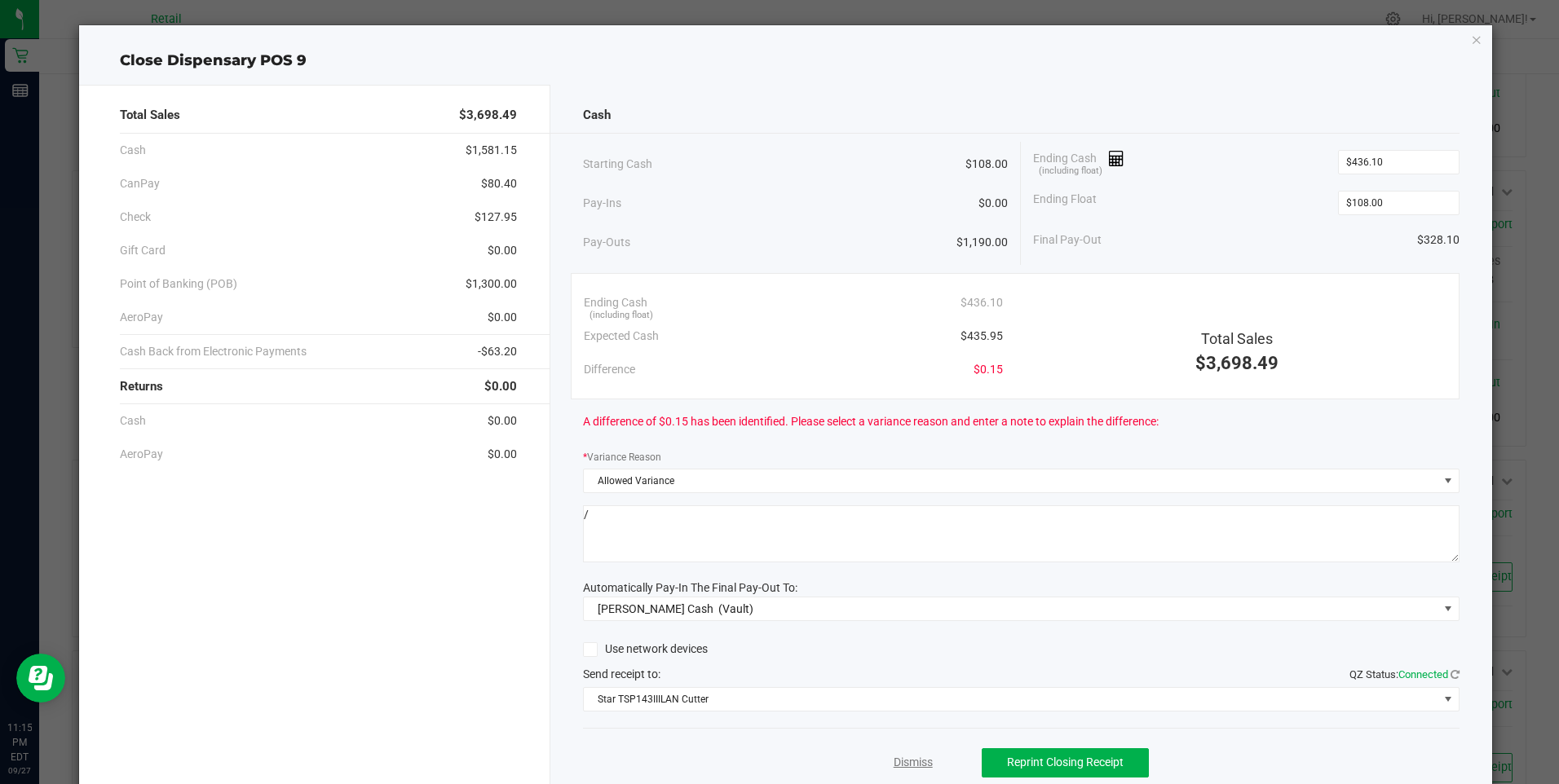
click at [913, 764] on link "Dismiss" at bounding box center [913, 762] width 39 height 17
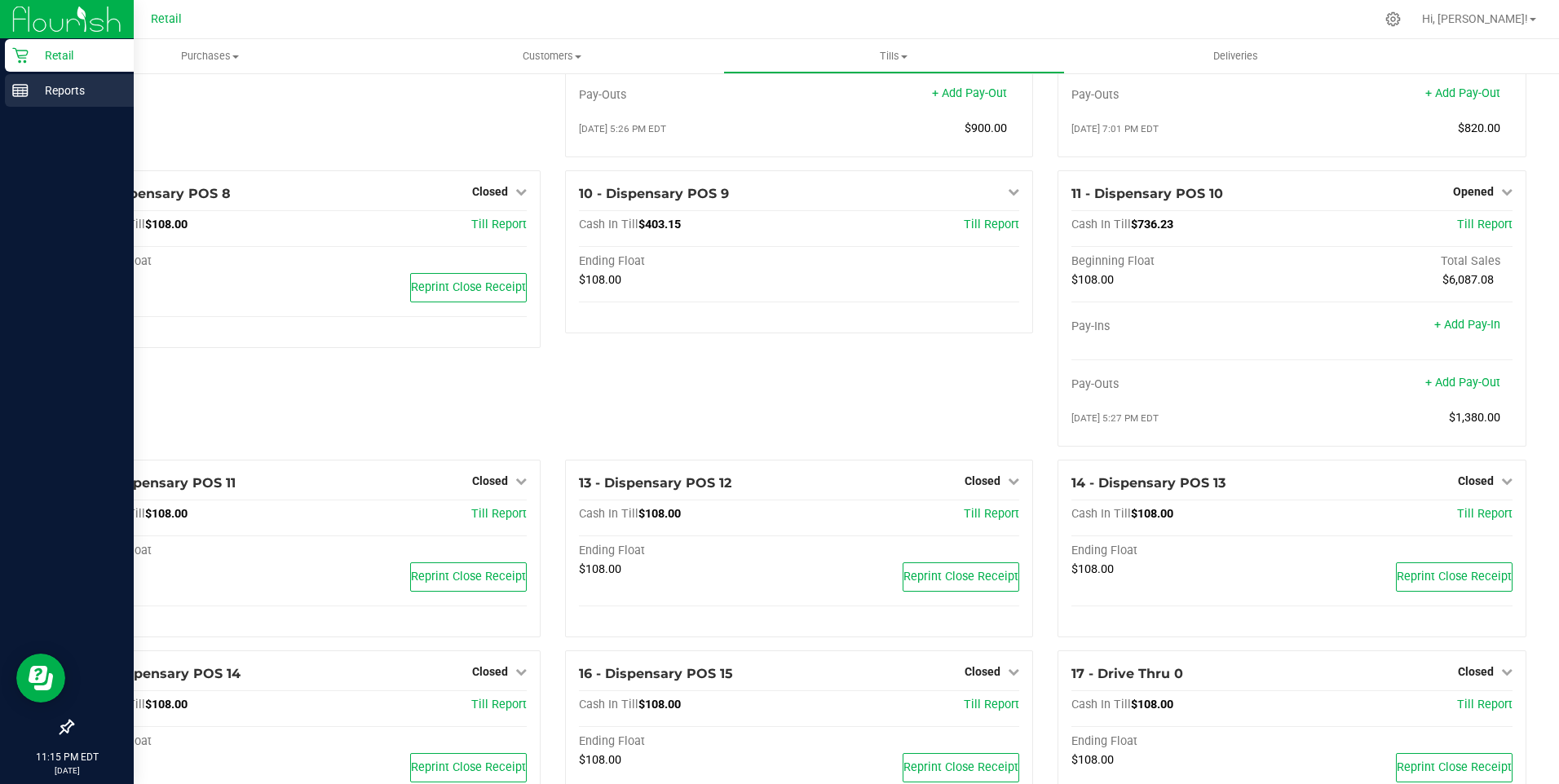
click at [29, 88] on p "Reports" at bounding box center [78, 90] width 97 height 20
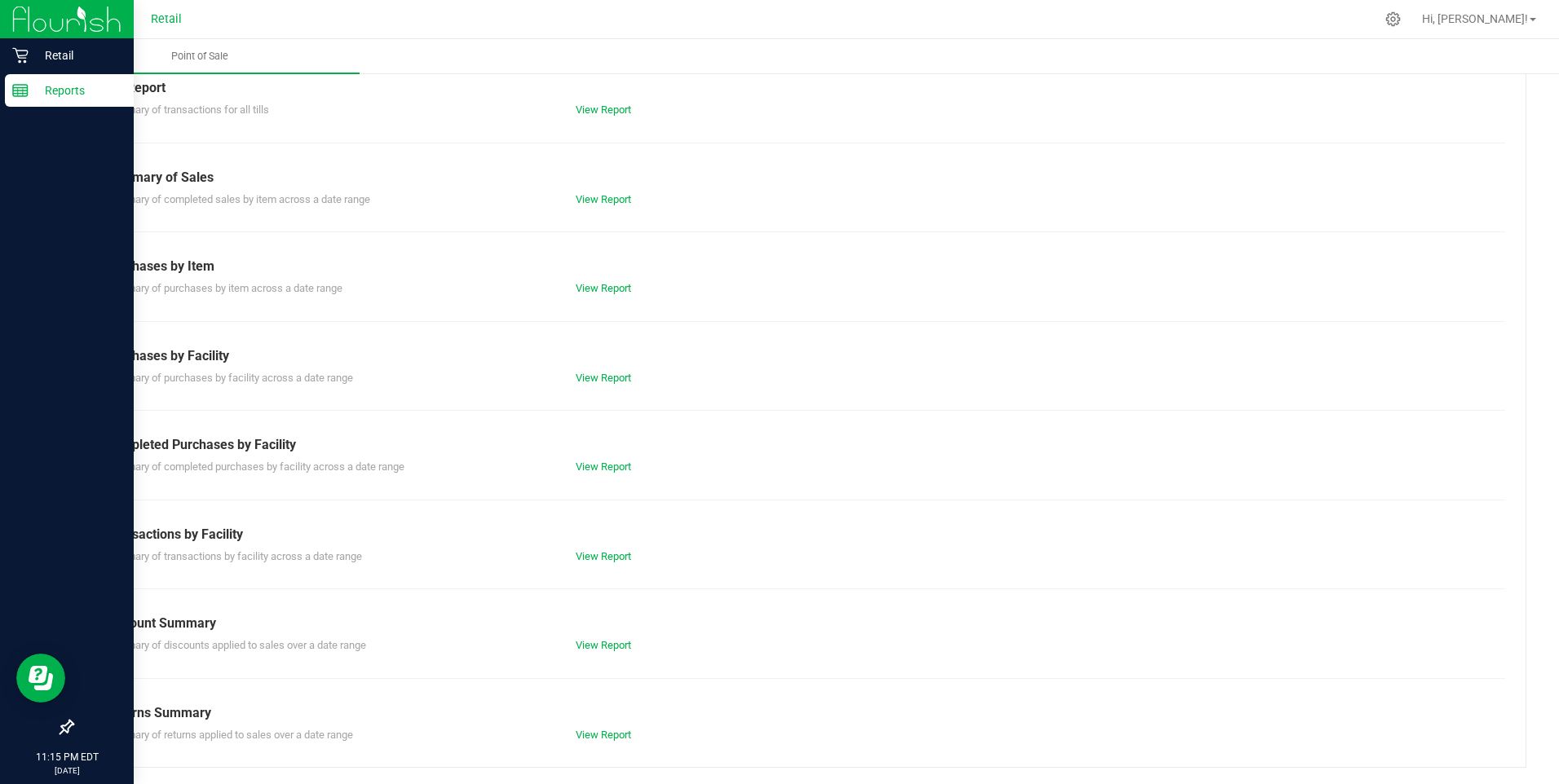
scroll to position [72, 0]
click at [599, 109] on link "View Report" at bounding box center [603, 110] width 55 height 13
